Goal: Check status: Check status

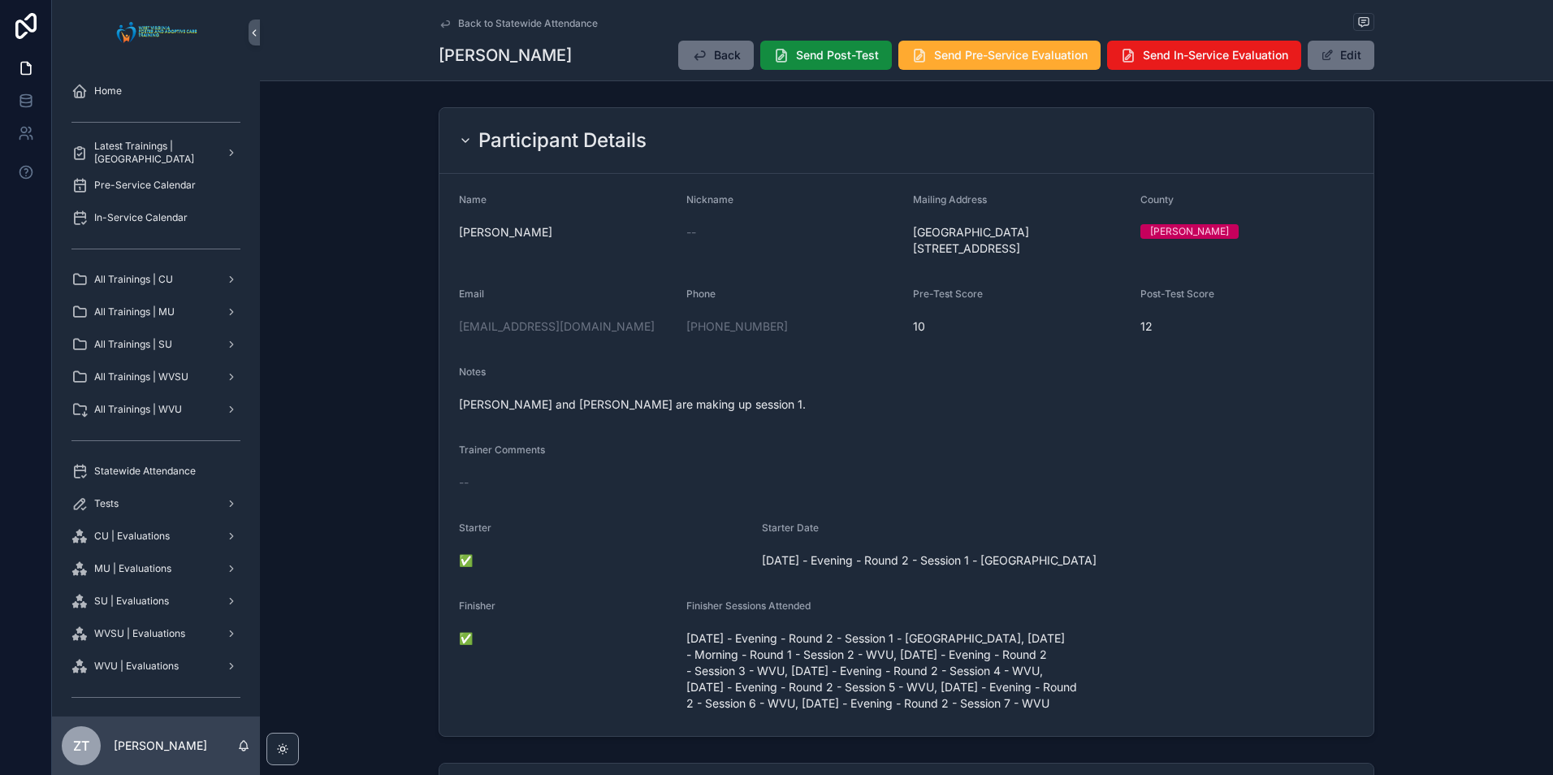
scroll to position [487, 0]
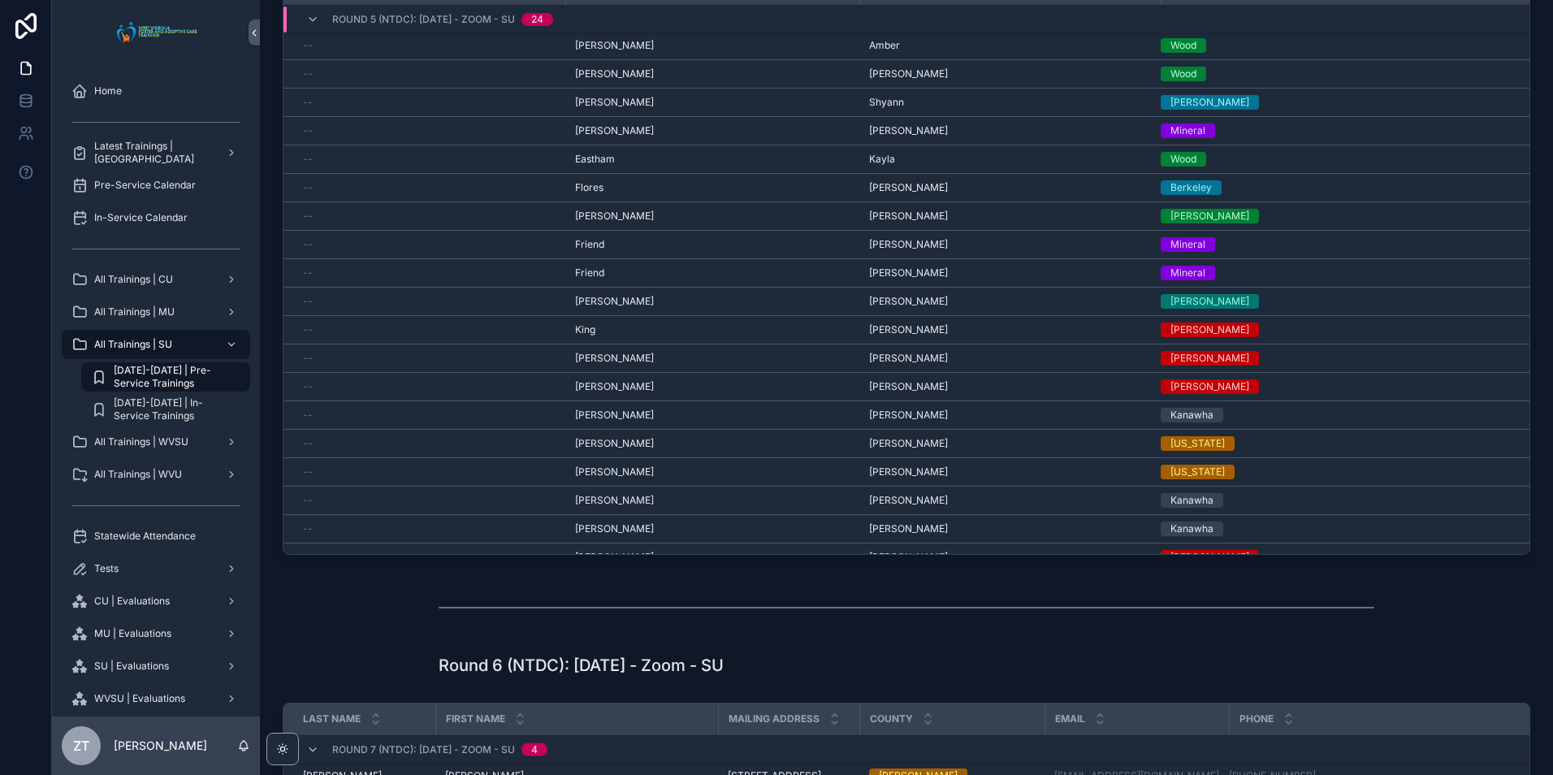
scroll to position [3819, 0]
